Goal: Task Accomplishment & Management: Complete application form

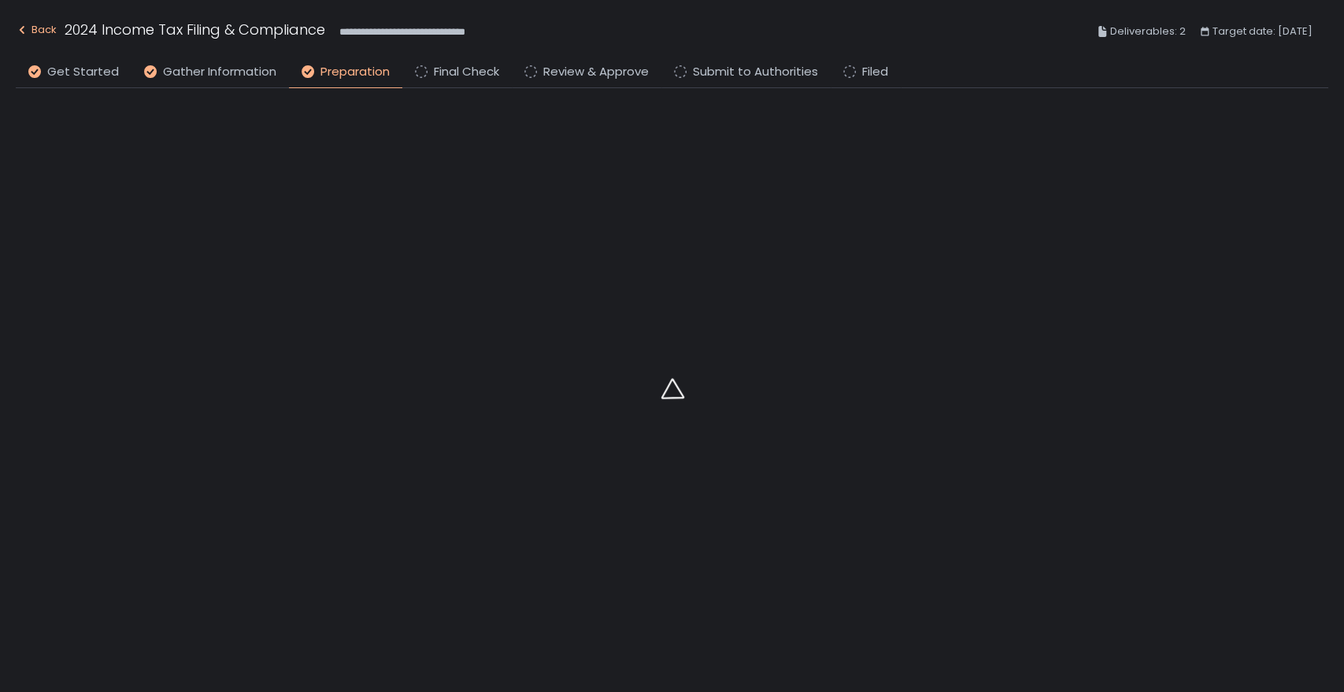
click at [25, 33] on icon "button" at bounding box center [22, 30] width 13 height 13
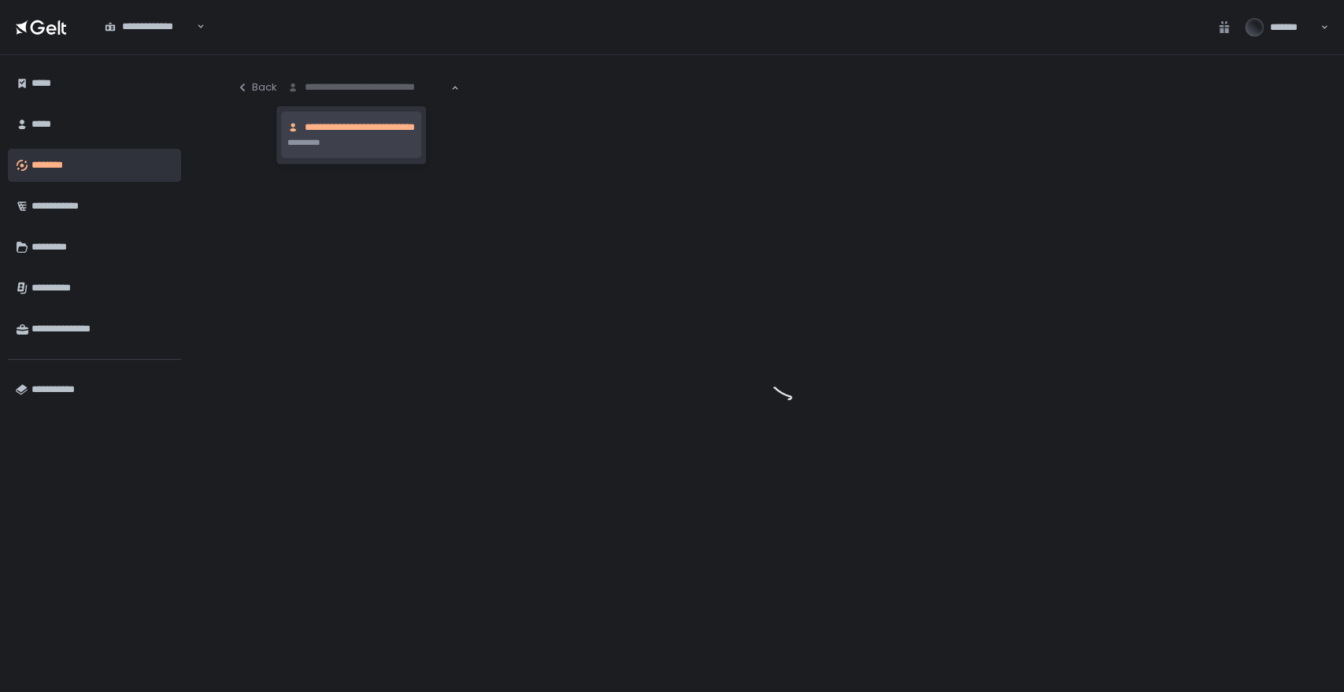
click at [351, 86] on div "**********" at bounding box center [368, 88] width 165 height 16
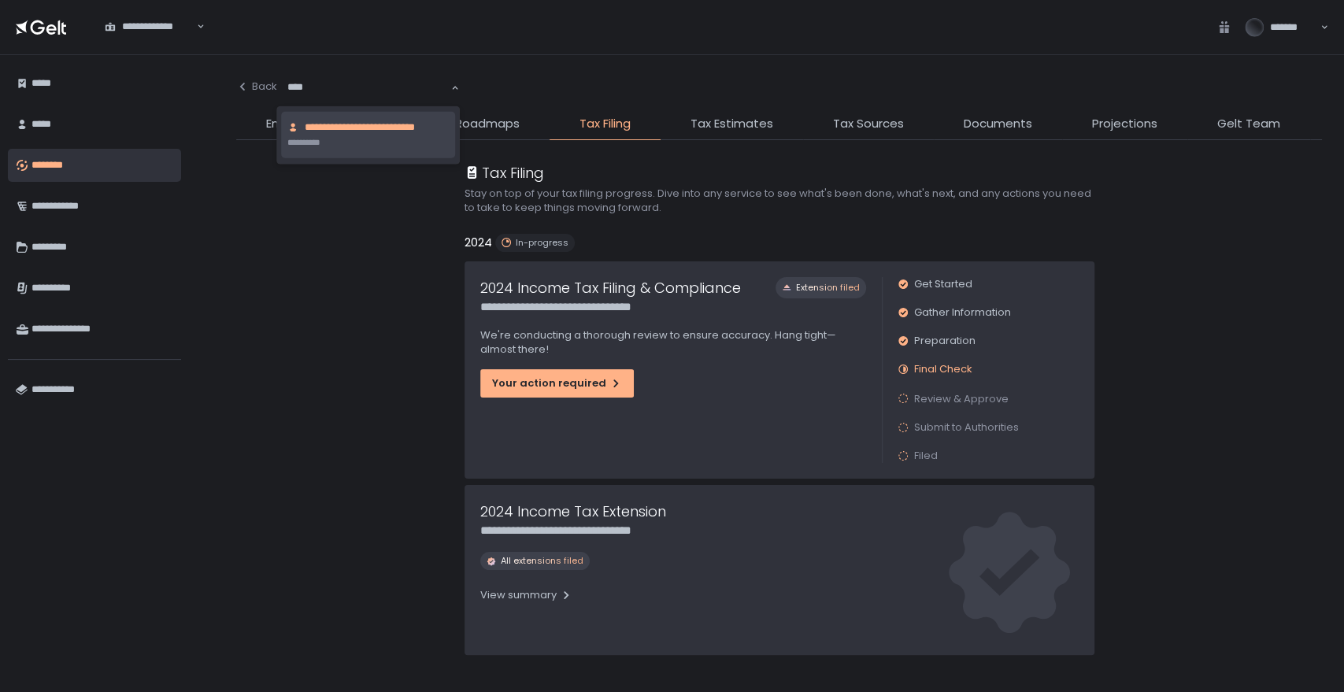
type input "*****"
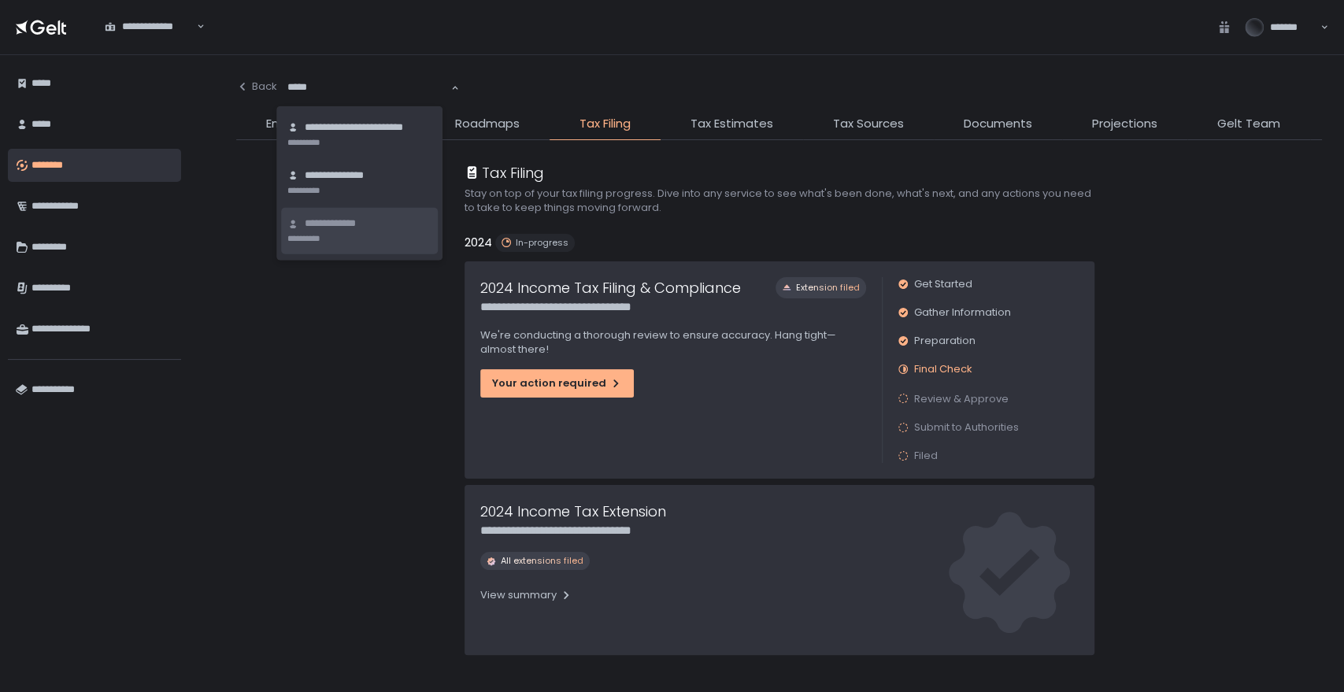
click at [359, 222] on span "**********" at bounding box center [341, 224] width 72 height 15
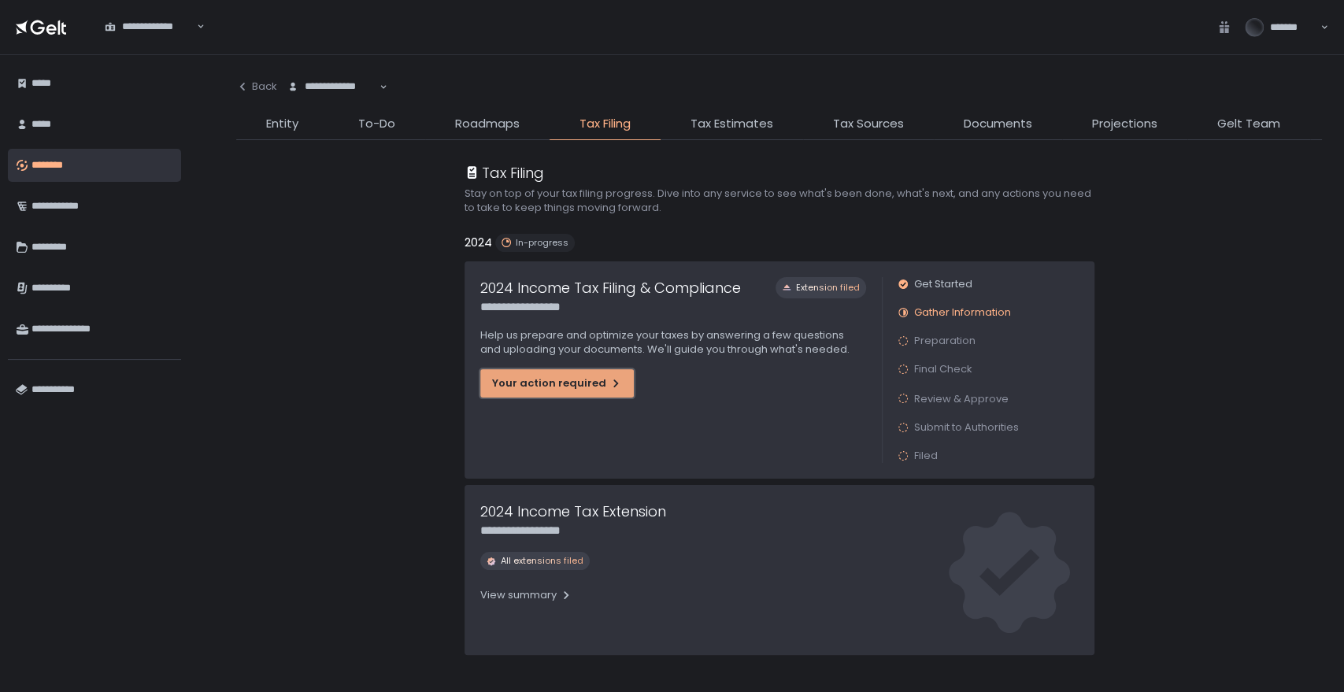
click at [550, 379] on div "Your action required" at bounding box center [557, 383] width 130 height 14
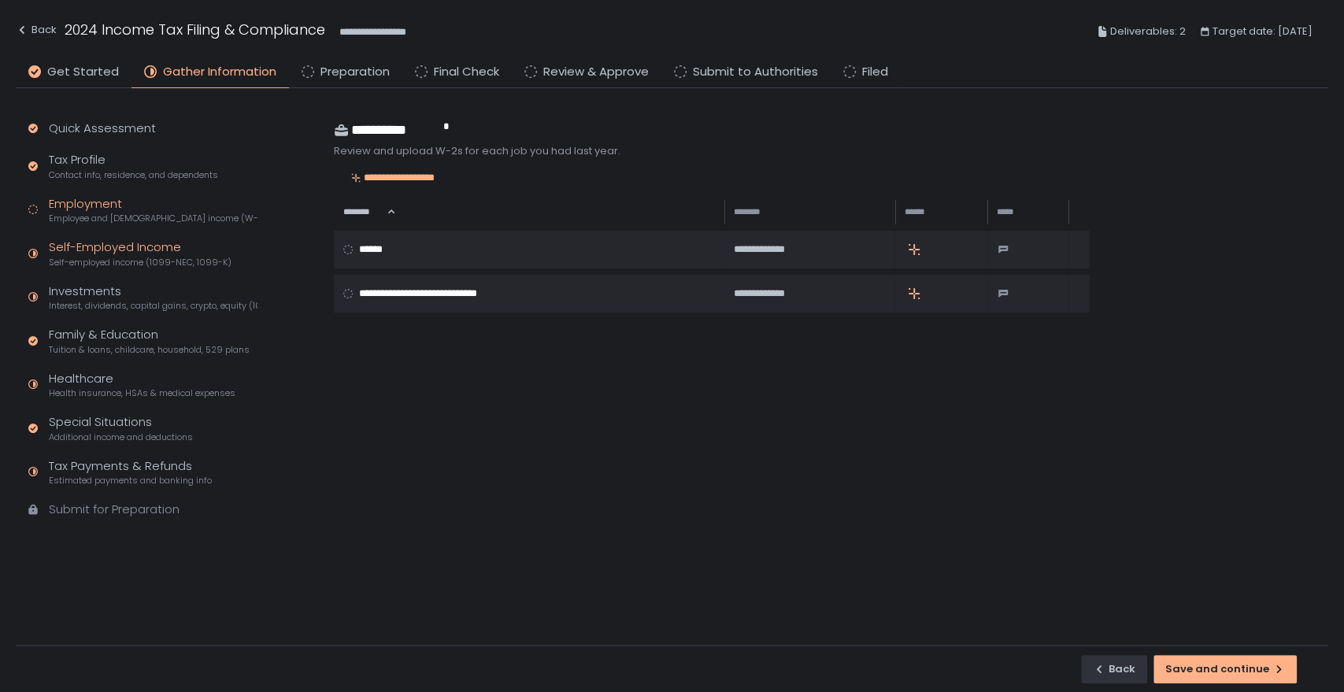
click at [97, 246] on div "Self-Employed Income Self-employed income (1099-NEC, 1099-K)" at bounding box center [140, 254] width 183 height 30
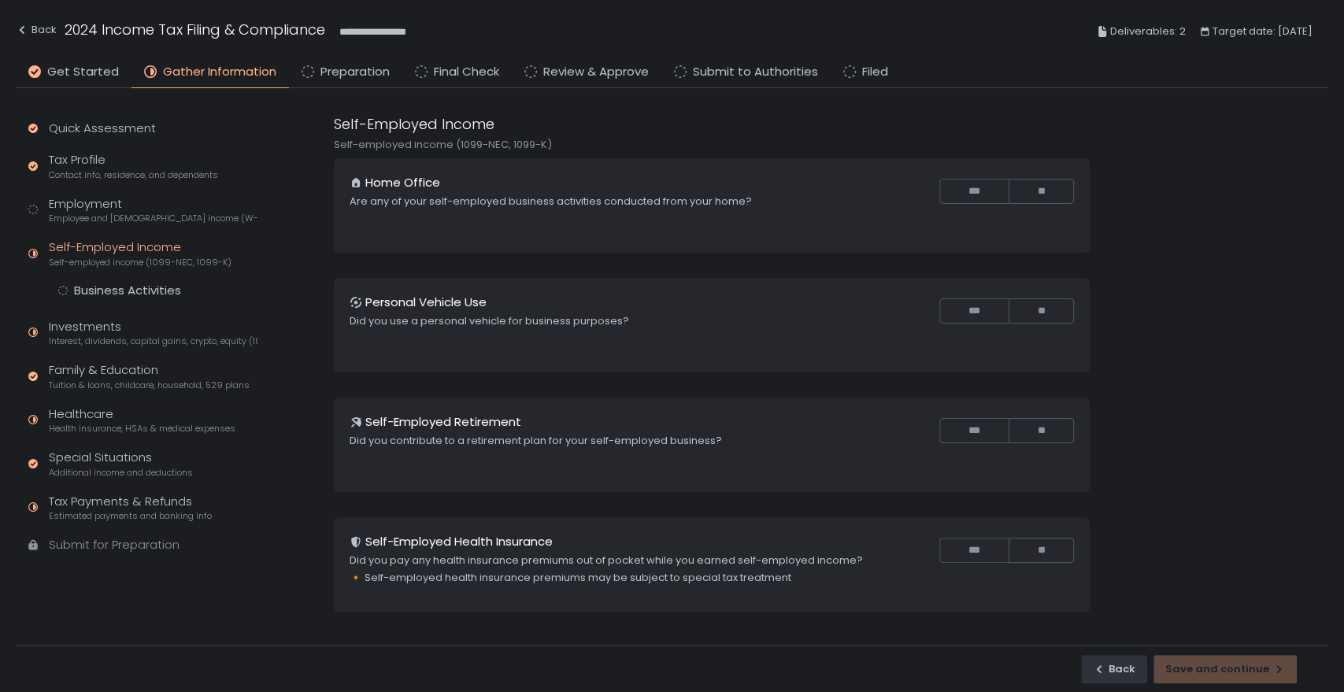
click at [106, 298] on div "Quick Assessment Tax Profile Contact info, residence, and dependents Employment…" at bounding box center [140, 344] width 248 height 512
click at [112, 291] on div "Business Activities" at bounding box center [127, 291] width 107 height 16
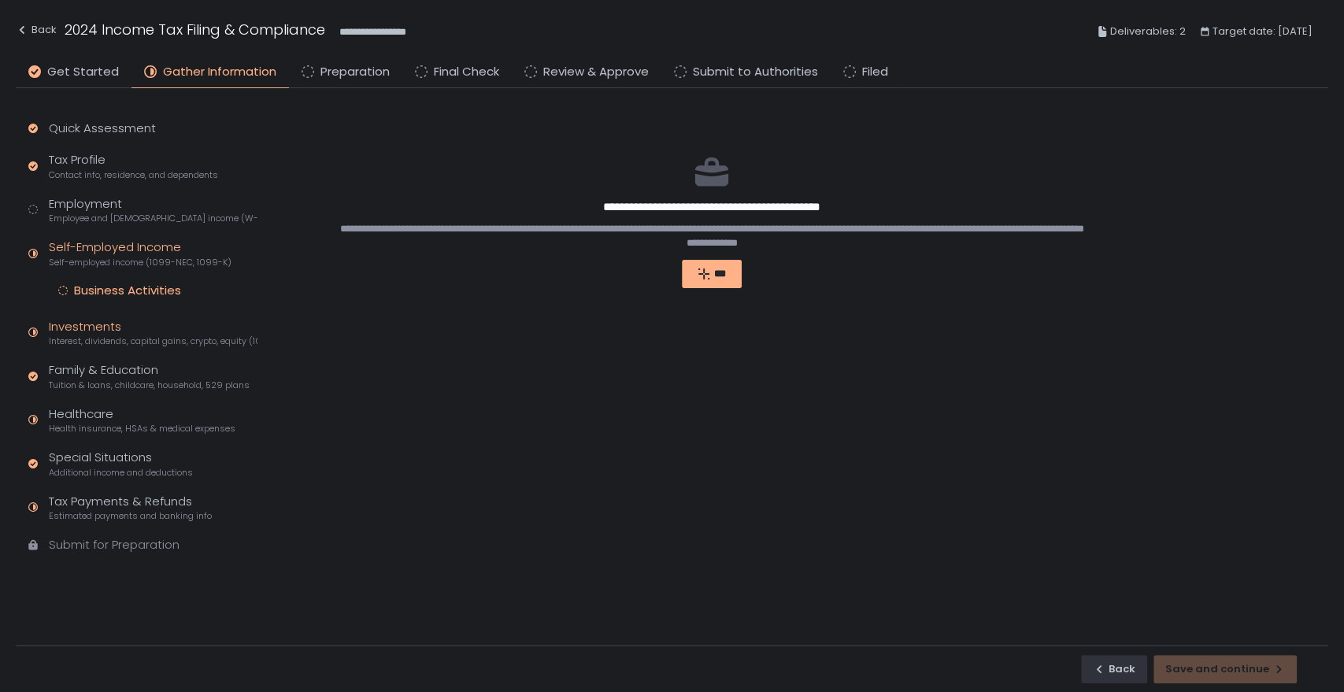
click at [98, 332] on div "Investments Interest, dividends, capital gains, crypto, equity (1099s, K-1s)" at bounding box center [153, 333] width 209 height 30
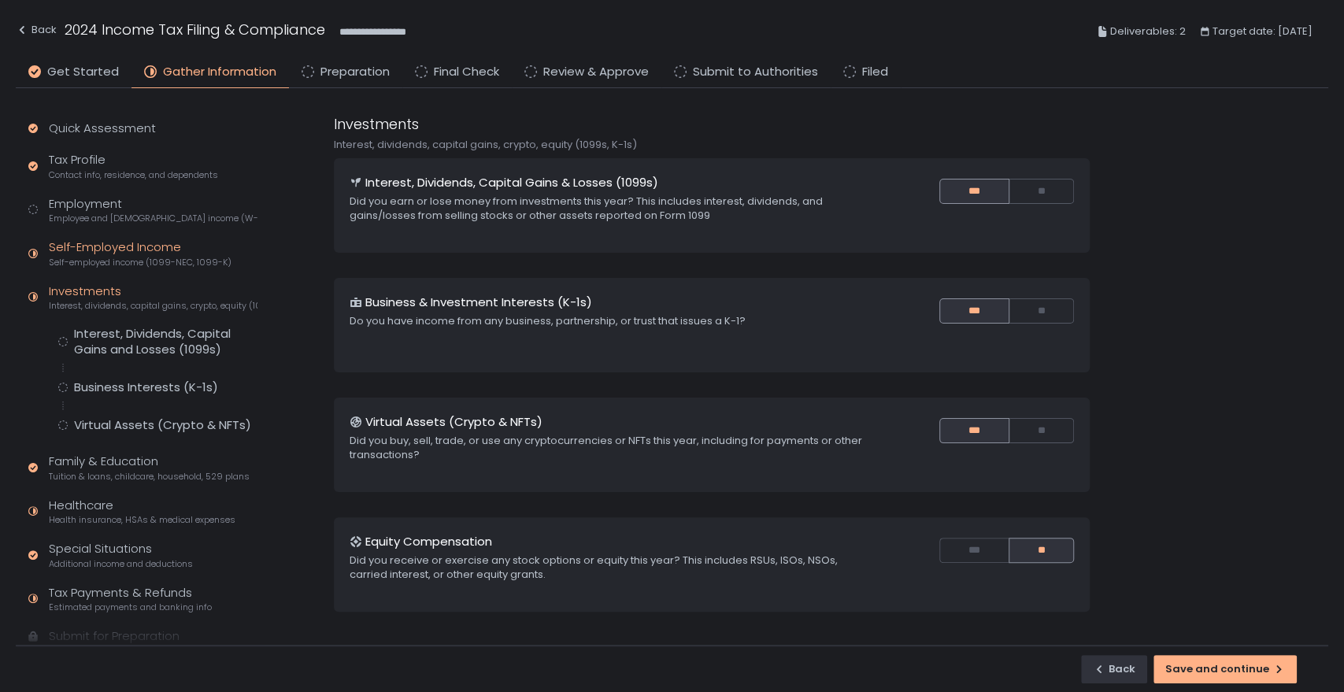
click at [120, 250] on div "Self-Employed Income Self-employed income (1099-NEC, 1099-K)" at bounding box center [140, 254] width 183 height 30
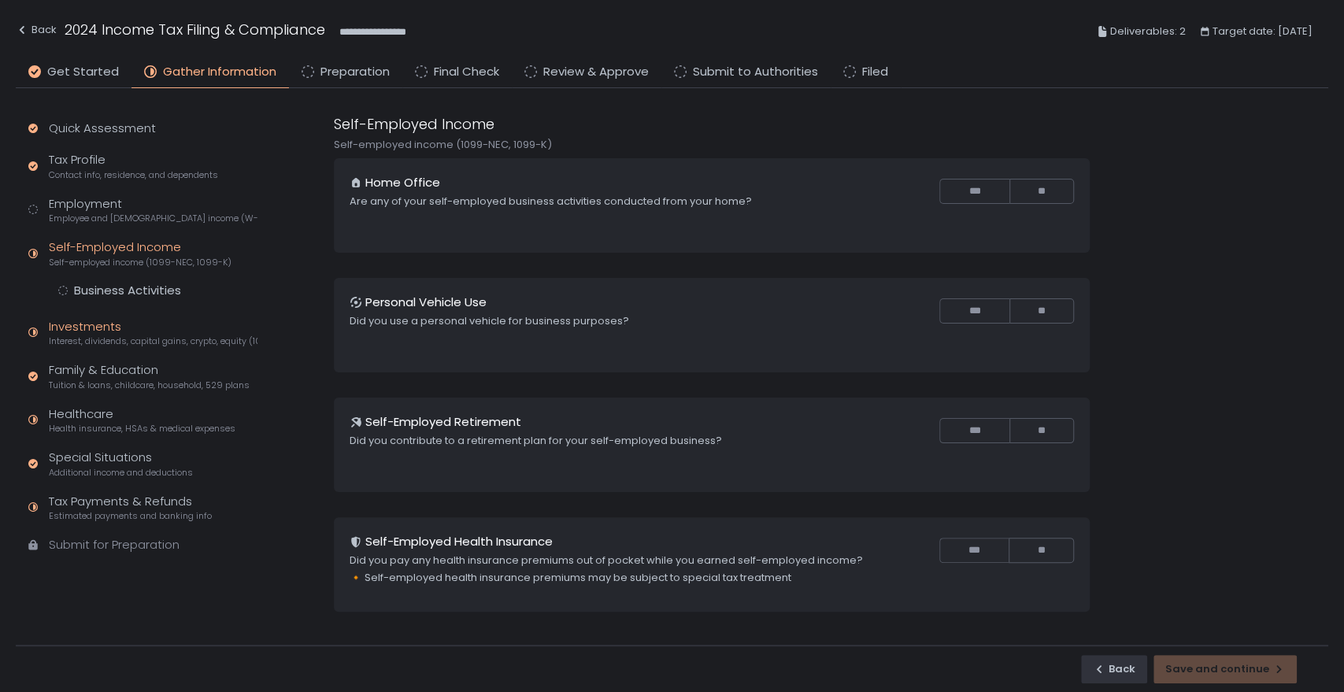
click at [63, 320] on div "Investments Interest, dividends, capital gains, crypto, equity (1099s, K-1s)" at bounding box center [153, 333] width 209 height 30
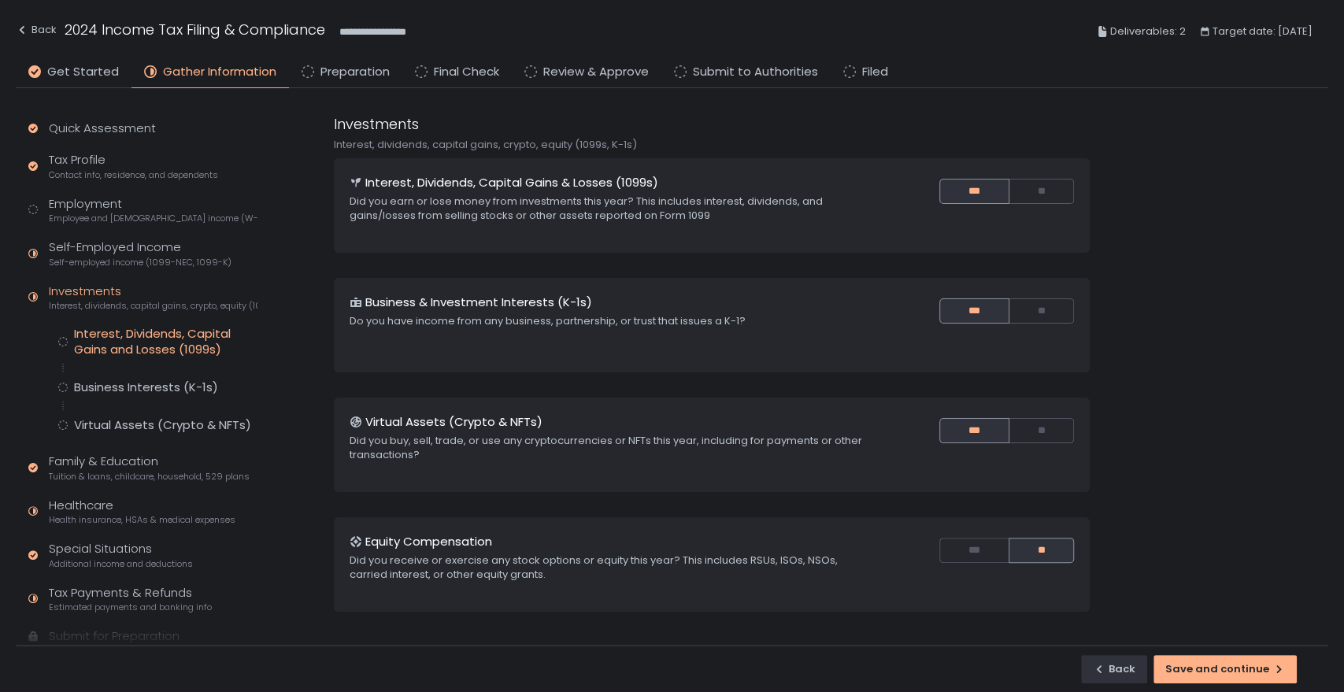
click at [144, 345] on div "Interest, Dividends, Capital Gains and Losses (1099s)" at bounding box center [165, 341] width 183 height 31
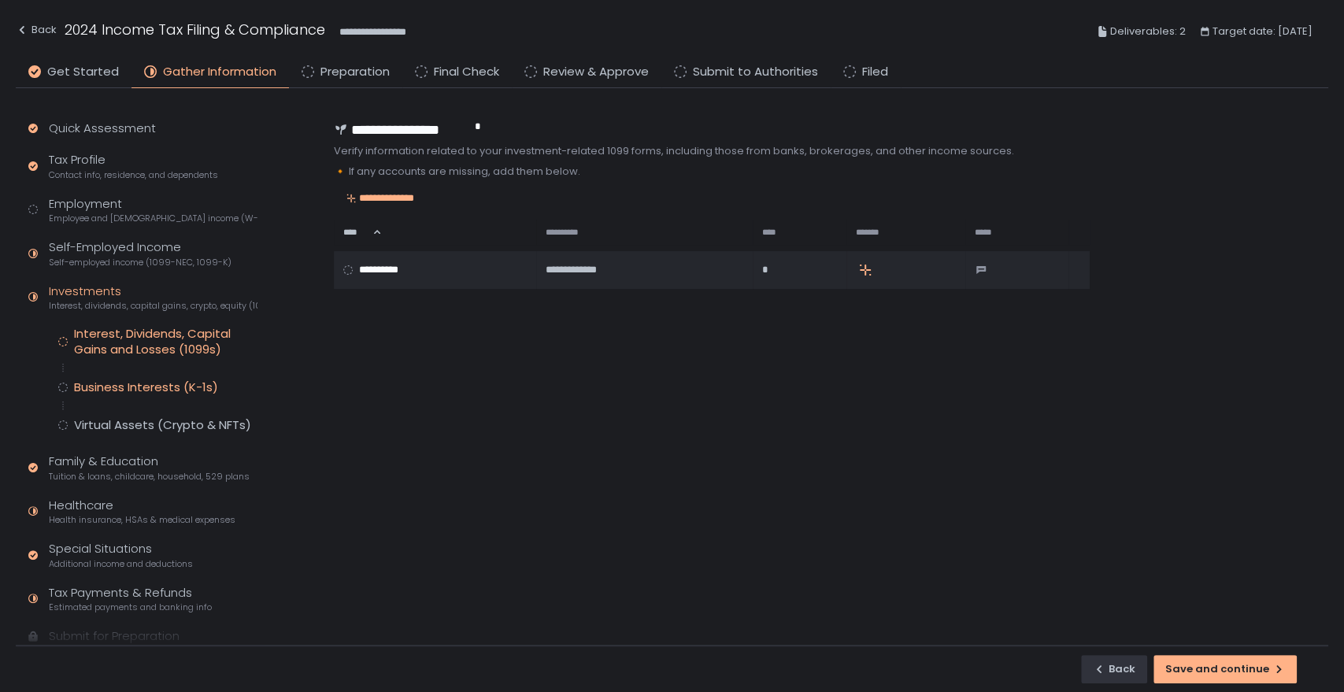
click at [122, 380] on div "Business Interests (K-1s)" at bounding box center [146, 387] width 144 height 16
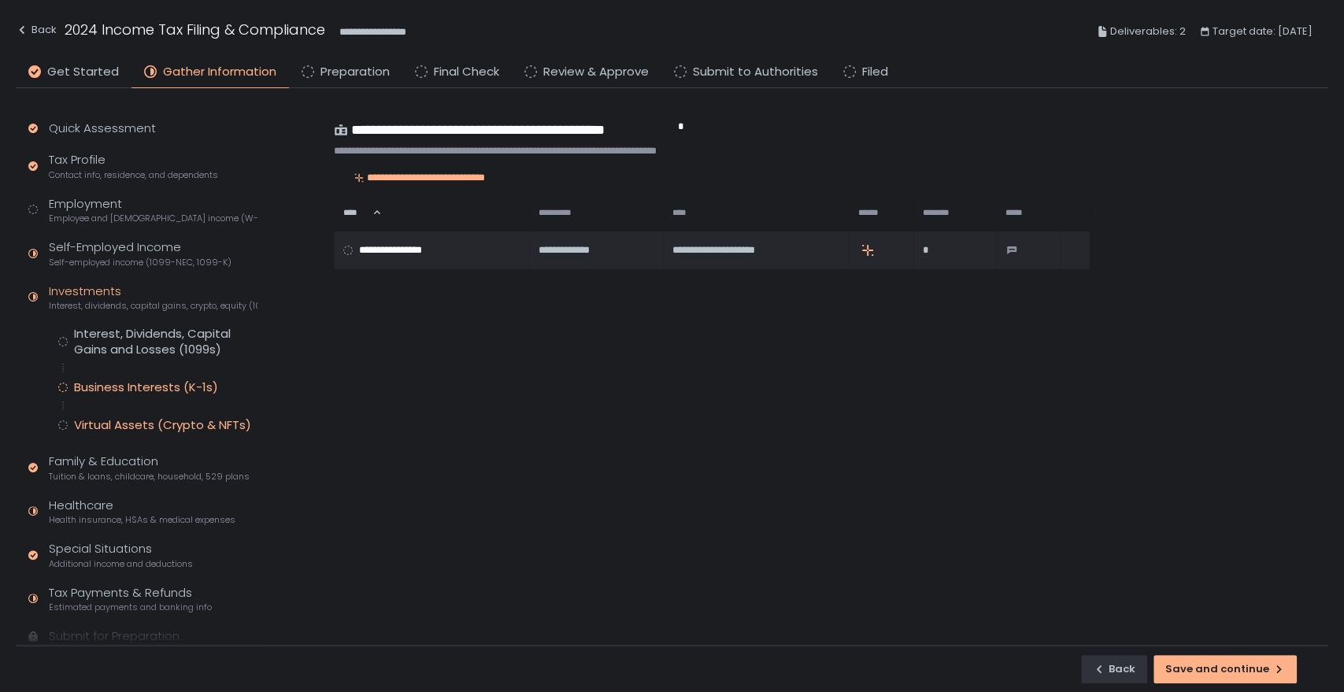
click at [139, 428] on div "Virtual Assets (Crypto & NFTs)" at bounding box center [162, 425] width 177 height 16
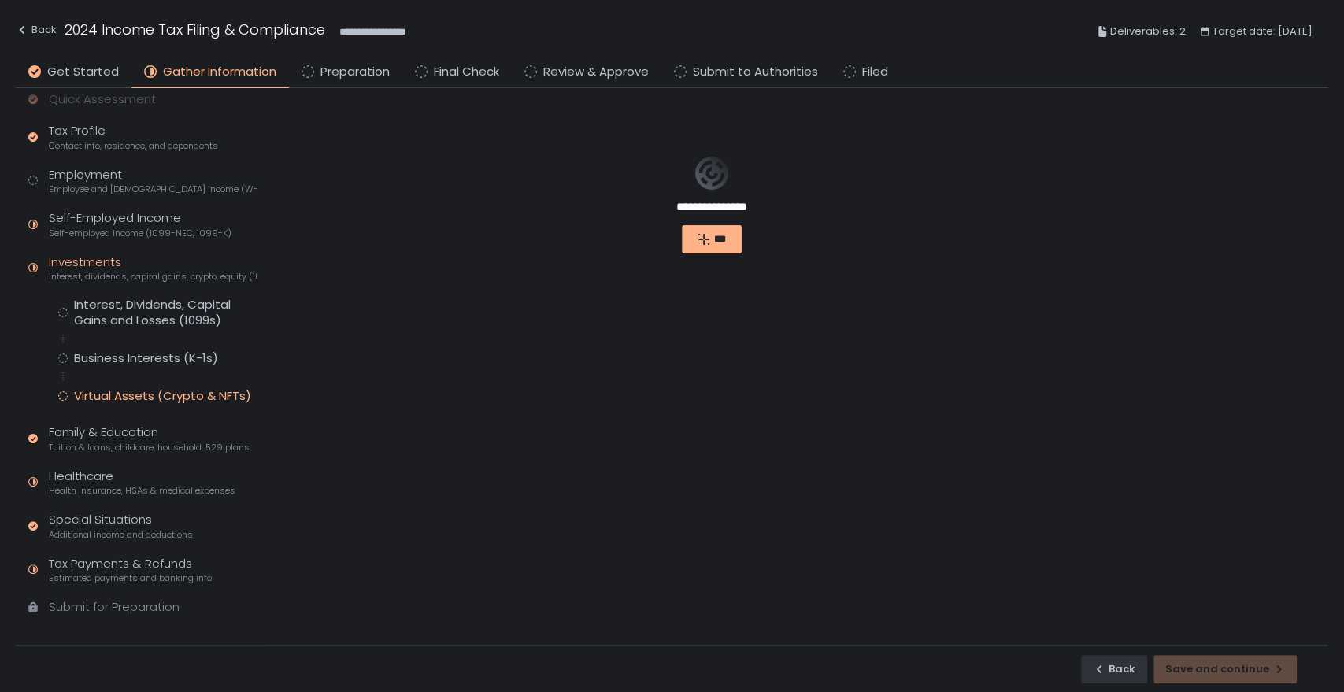
scroll to position [45, 0]
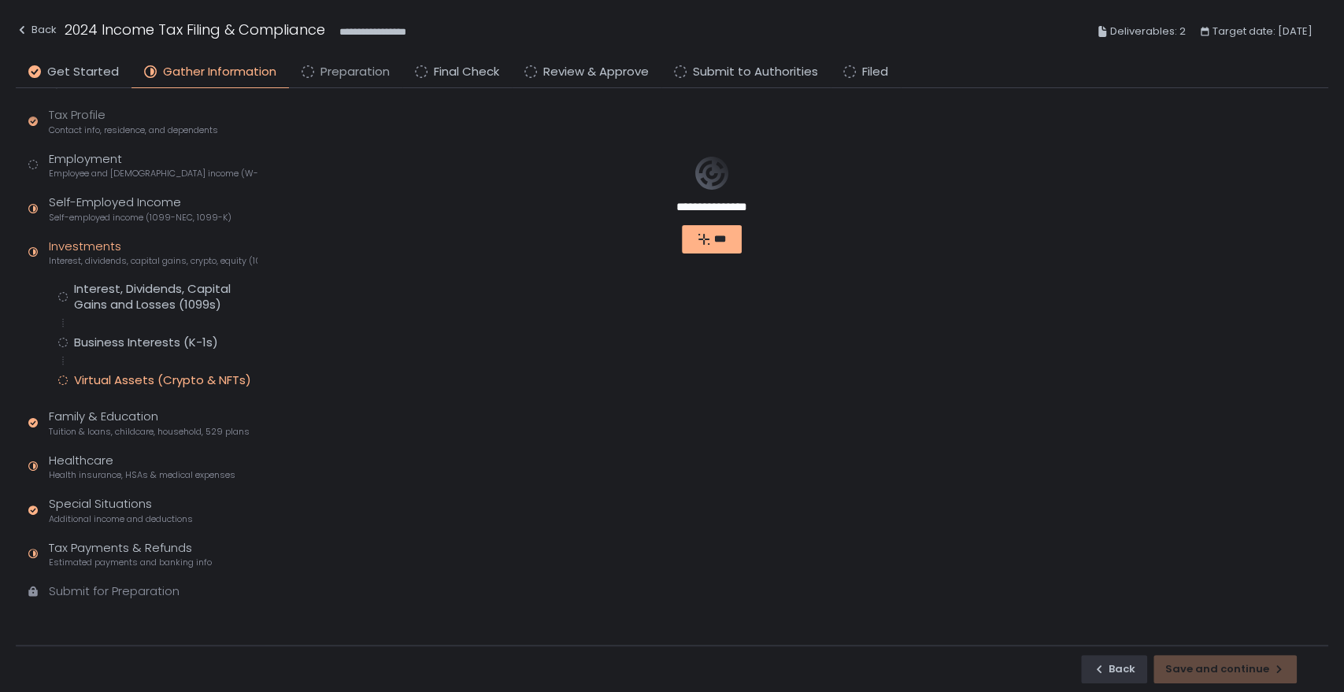
click at [376, 75] on span "Preparation" at bounding box center [354, 72] width 69 height 18
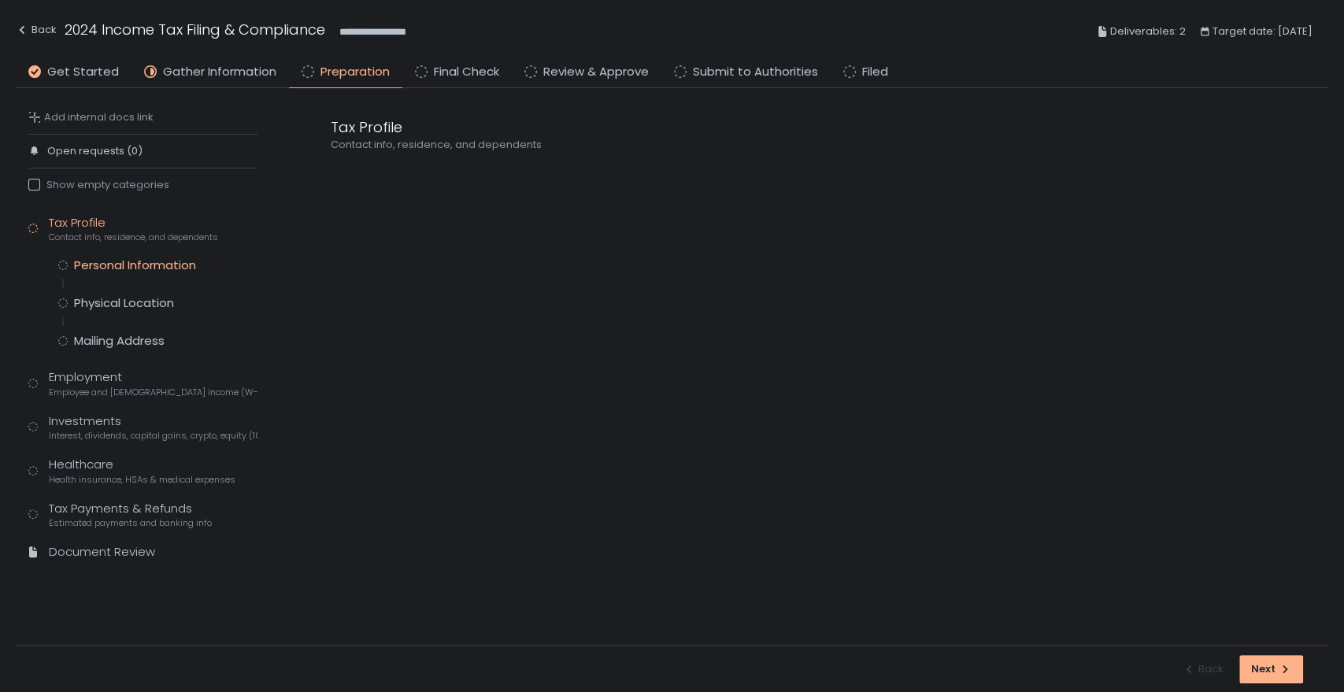
click at [141, 261] on div "Personal Information" at bounding box center [135, 265] width 122 height 16
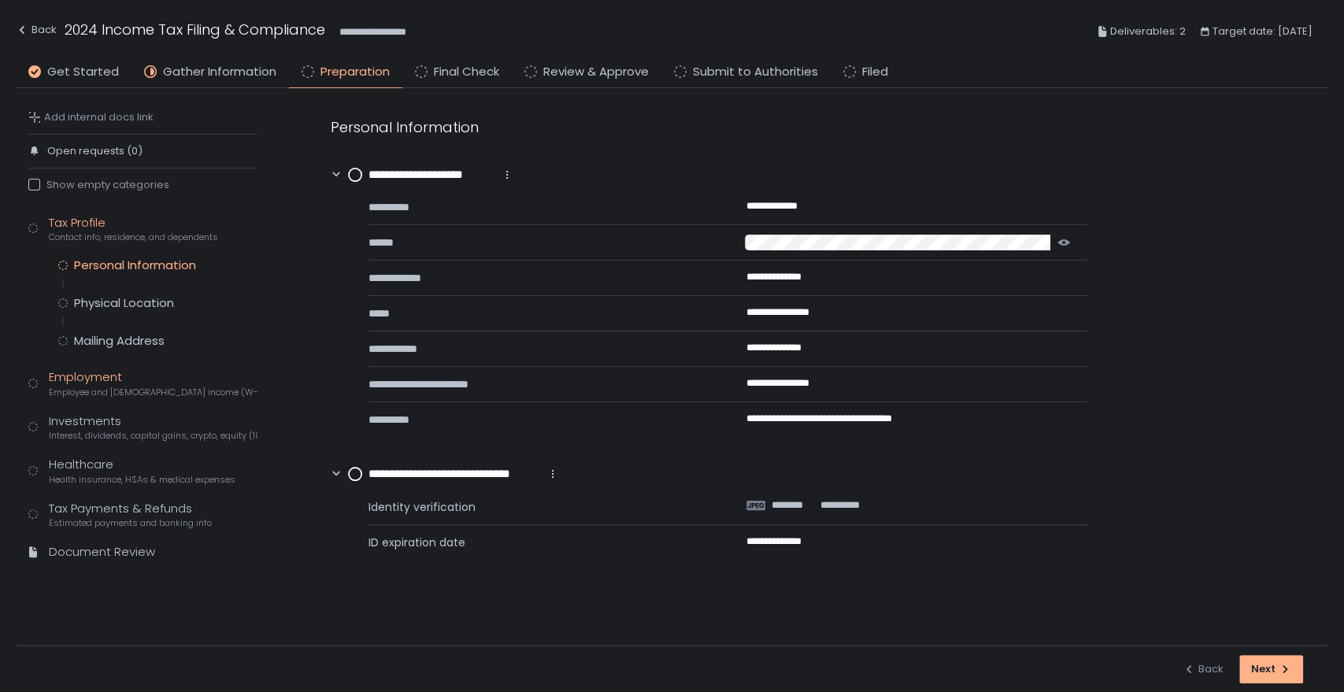
click at [94, 370] on div "Employment Employee and [DEMOGRAPHIC_DATA] income (W-2s)" at bounding box center [153, 383] width 209 height 30
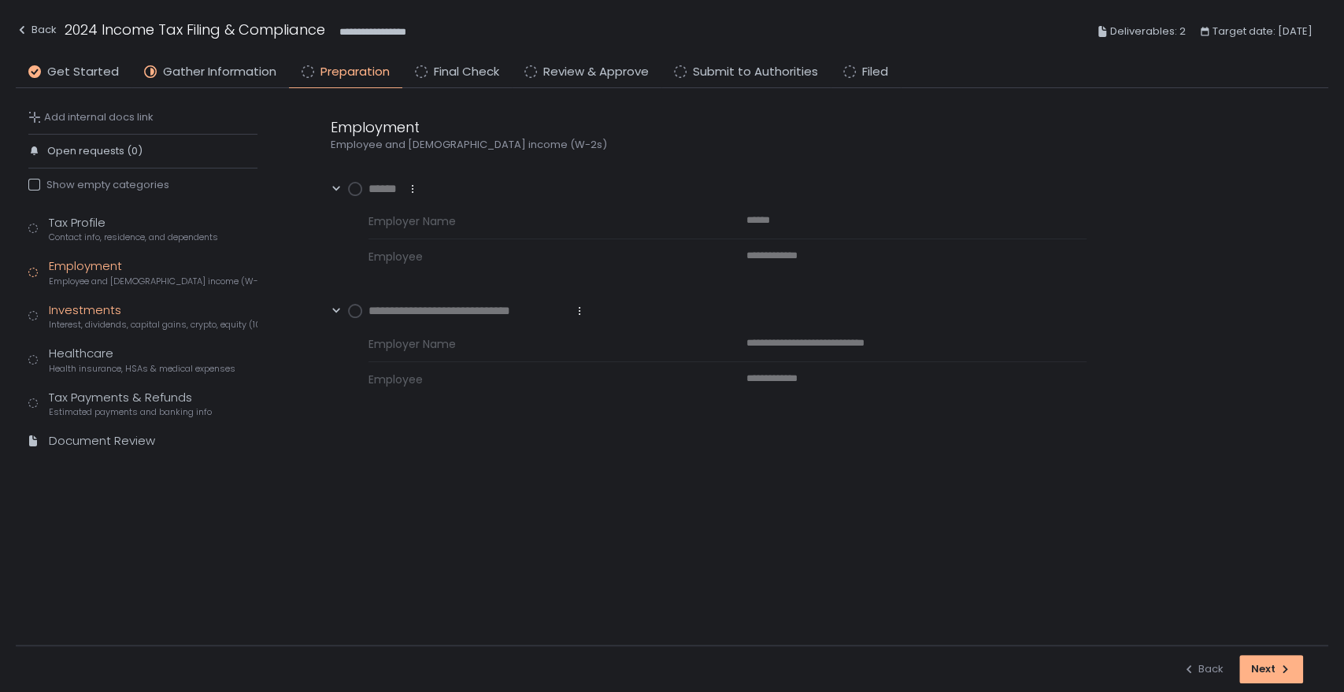
click at [109, 319] on span "Interest, dividends, capital gains, crypto, equity (1099s, K-1s)" at bounding box center [153, 325] width 209 height 12
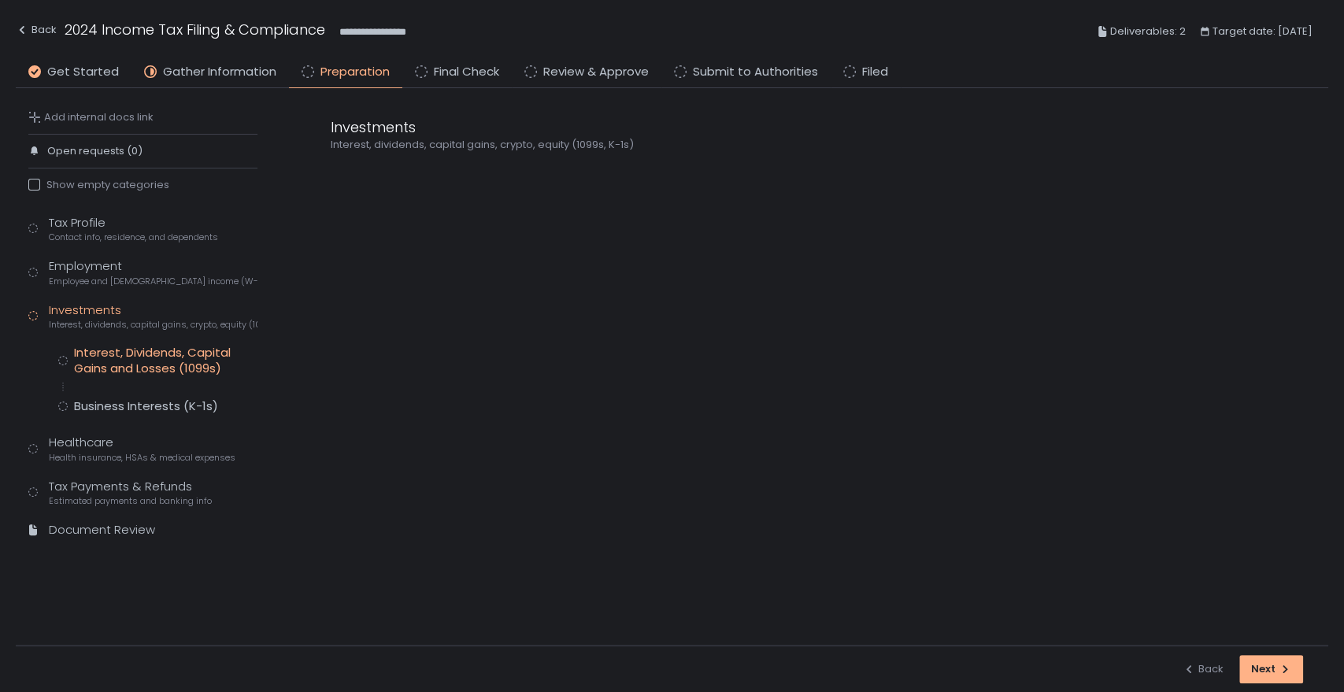
click at [112, 354] on div "Interest, Dividends, Capital Gains and Losses (1099s)" at bounding box center [165, 360] width 183 height 31
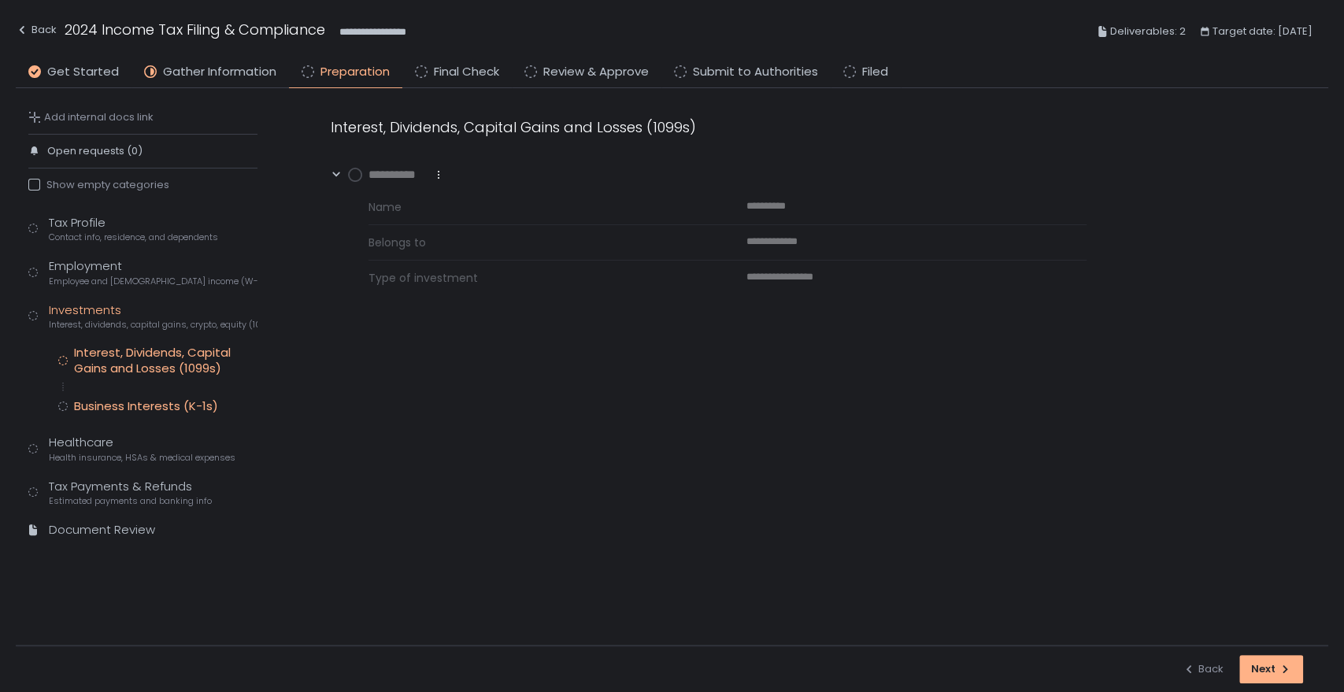
click at [142, 409] on div "Business Interests (K-1s)" at bounding box center [146, 406] width 144 height 16
click at [86, 439] on div "Healthcare Health insurance, HSAs & medical expenses" at bounding box center [142, 449] width 187 height 30
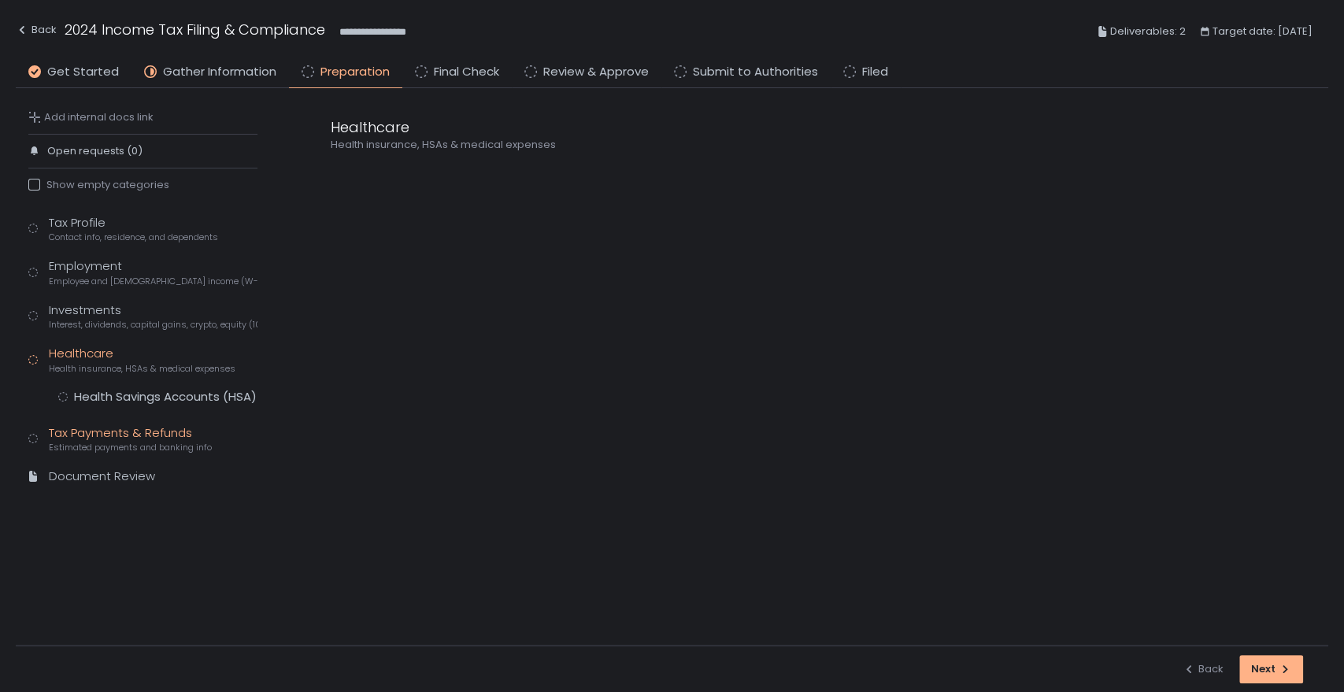
click at [98, 442] on span "Estimated payments and banking info" at bounding box center [130, 448] width 163 height 12
click at [98, 477] on div "Document Review" at bounding box center [102, 477] width 106 height 18
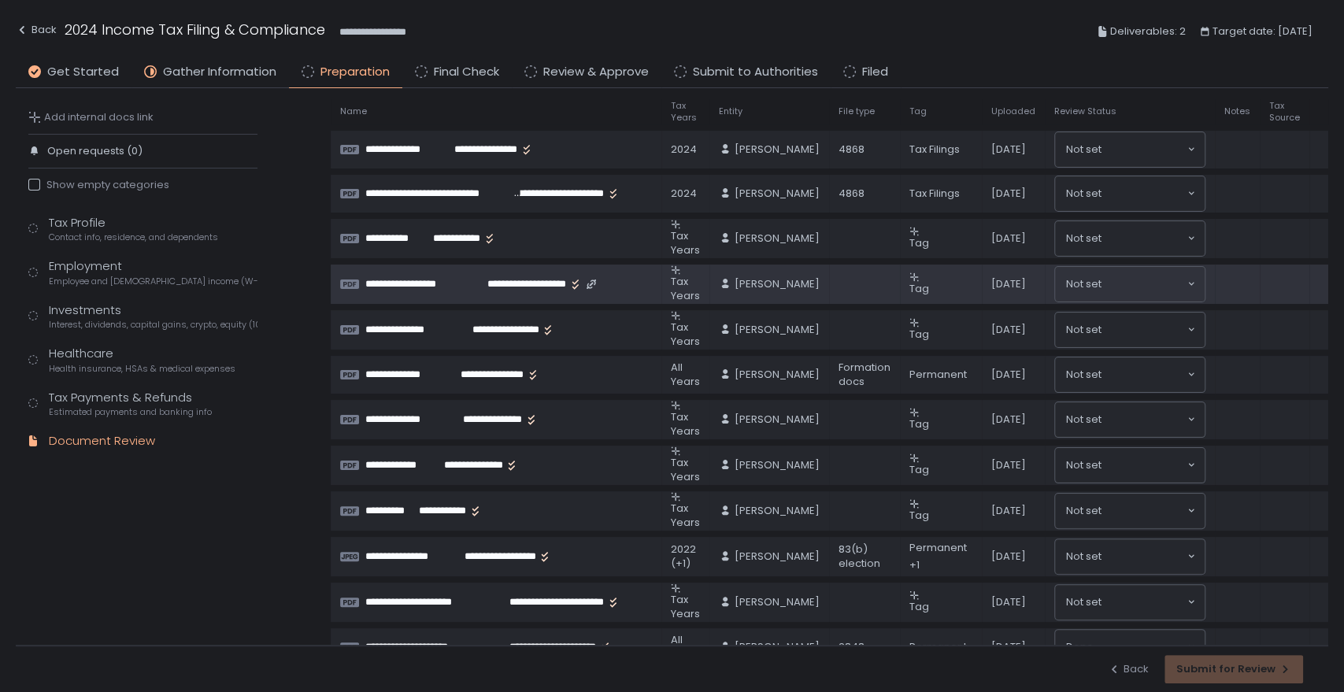
scroll to position [142, 0]
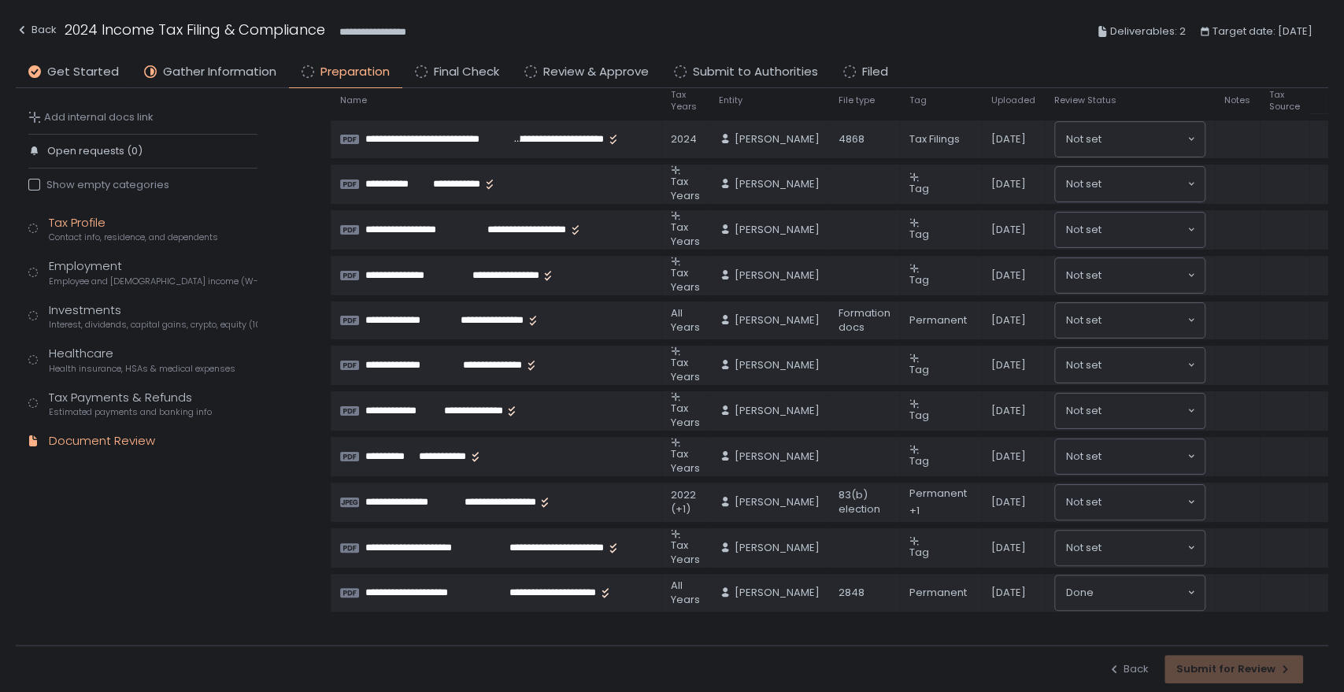
click at [88, 233] on span "Contact info, residence, and dependents" at bounding box center [133, 237] width 169 height 12
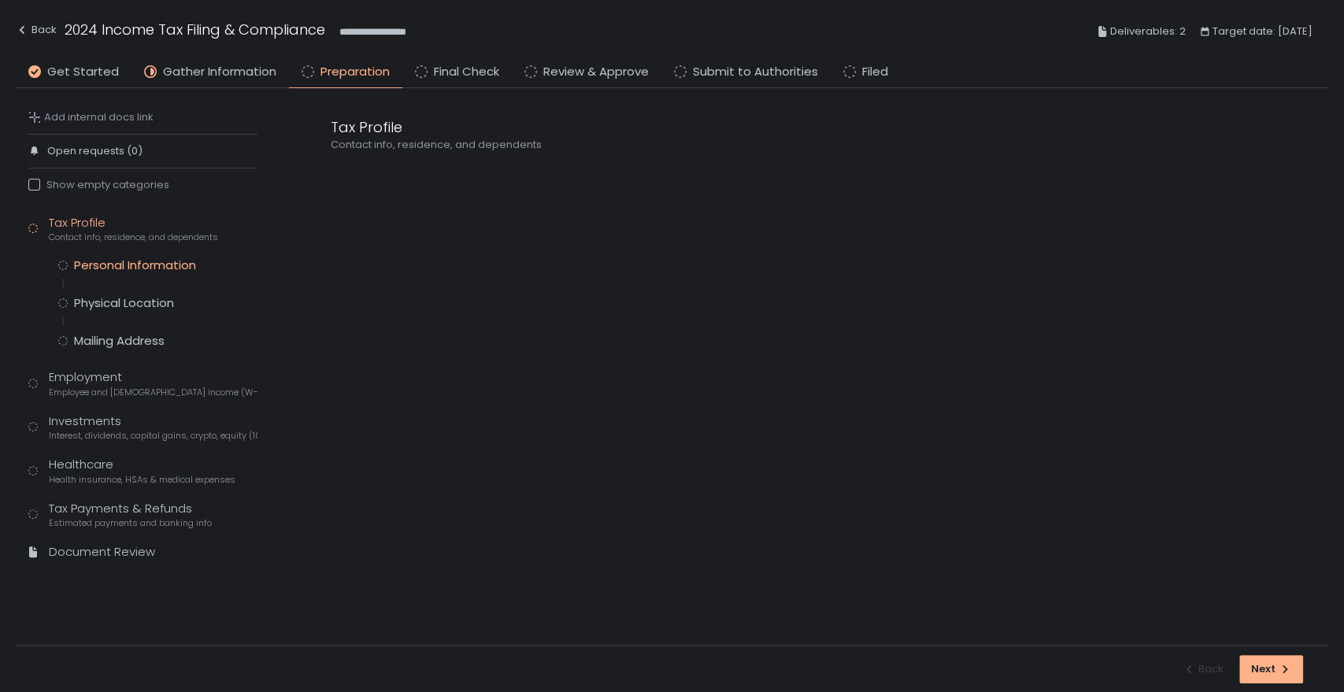
click at [93, 260] on div "Personal Information" at bounding box center [135, 265] width 122 height 16
